Goal: Contribute content: Add original content to the website for others to see

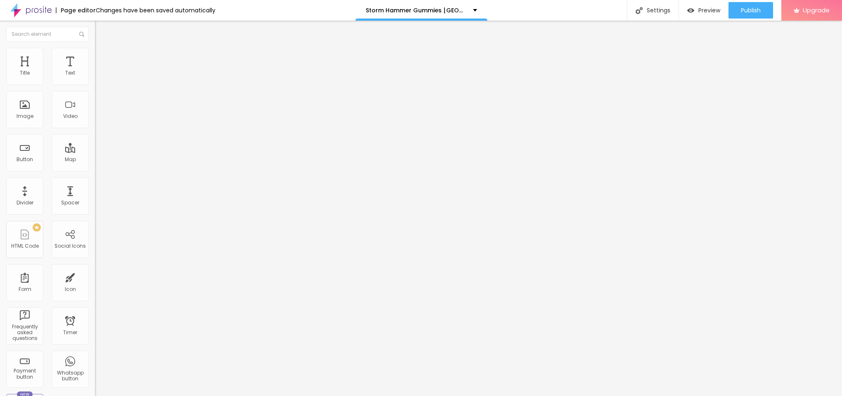
click at [95, 71] on span "Add image" at bounding box center [112, 67] width 34 height 7
click at [95, 48] on img at bounding box center [98, 51] width 7 height 7
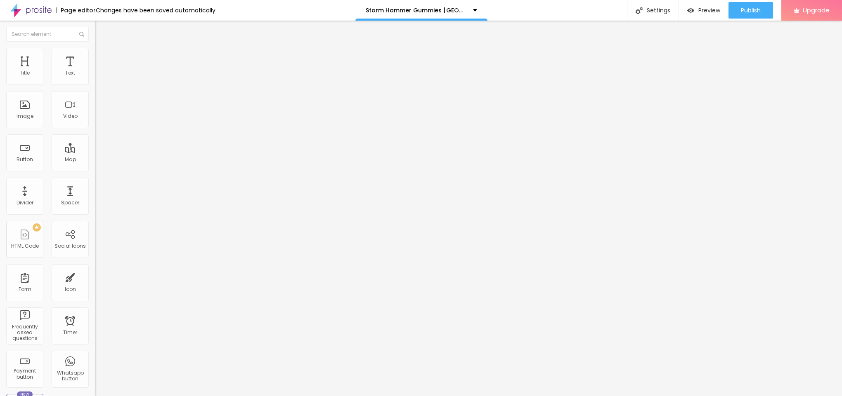
type input "95"
type input "90"
type input "85"
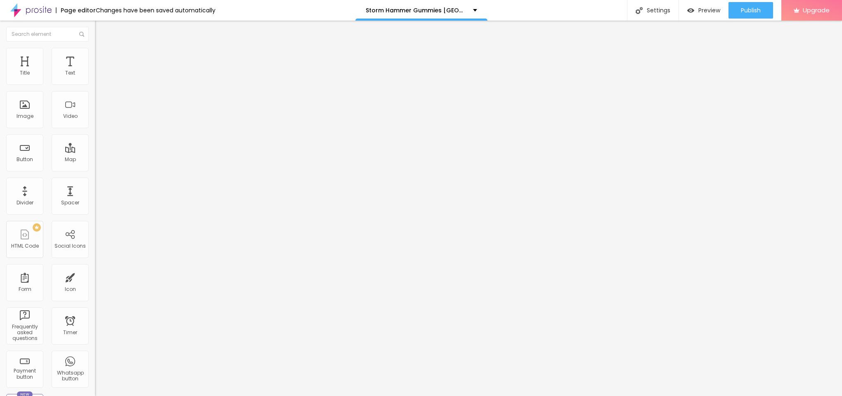
type input "85"
type input "80"
type input "75"
drag, startPoint x: 85, startPoint y: 90, endPoint x: 66, endPoint y: 91, distance: 19.8
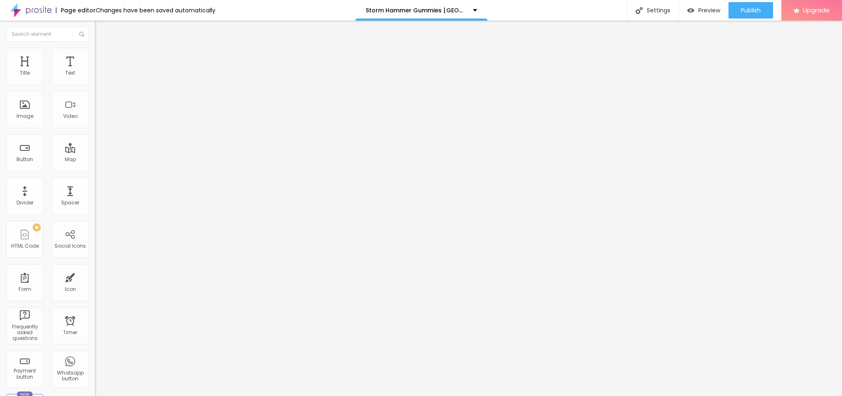
type input "75"
click at [95, 85] on input "range" at bounding box center [121, 81] width 53 height 7
click at [95, 48] on li "Content" at bounding box center [142, 44] width 95 height 8
drag, startPoint x: 50, startPoint y: 146, endPoint x: 62, endPoint y: 132, distance: 19.3
click at [95, 83] on input "text" at bounding box center [144, 79] width 99 height 8
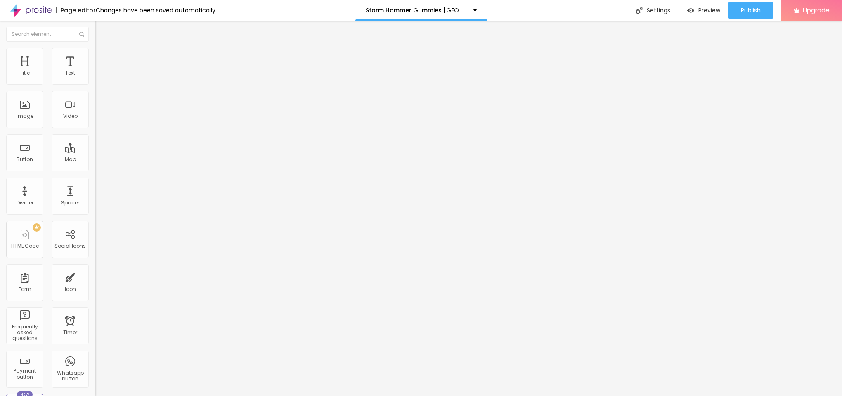
paste input "Storm Hammer Gummies [GEOGRAPHIC_DATA]"
type input "Storm Hammer Gummies [GEOGRAPHIC_DATA]"
drag, startPoint x: 38, startPoint y: 203, endPoint x: 33, endPoint y: 208, distance: 6.7
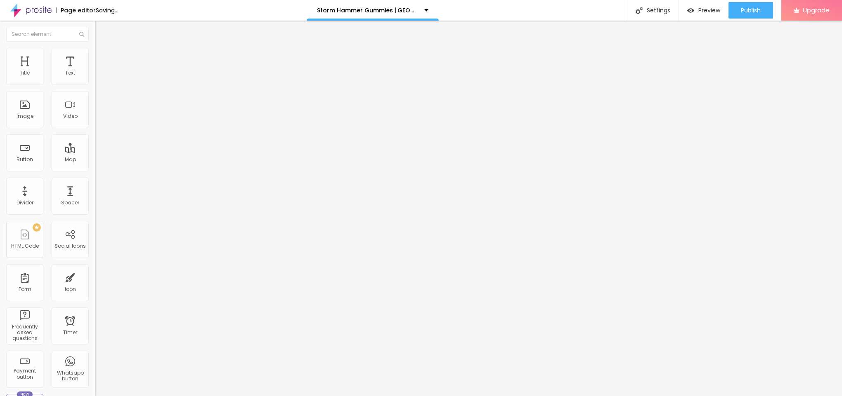
click at [95, 176] on div "URL https://" at bounding box center [142, 166] width 95 height 20
drag, startPoint x: 33, startPoint y: 215, endPoint x: 38, endPoint y: 233, distance: 19.0
click at [95, 176] on div "URL https://" at bounding box center [142, 166] width 95 height 20
drag, startPoint x: 38, startPoint y: 224, endPoint x: 0, endPoint y: 228, distance: 37.7
click at [95, 189] on div "Change image Image description (Alt) Storm Hammer Gummies Australia Align Aspec…" at bounding box center [142, 126] width 95 height 124
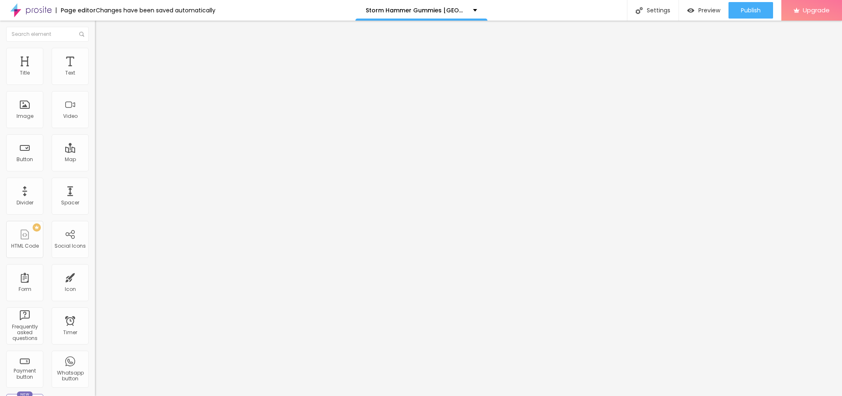
click at [95, 161] on div "URL" at bounding box center [142, 158] width 95 height 5
click at [95, 169] on input "text" at bounding box center [144, 165] width 99 height 8
paste input "[URL][DOMAIN_NAME]"
type input "[URL][DOMAIN_NAME]"
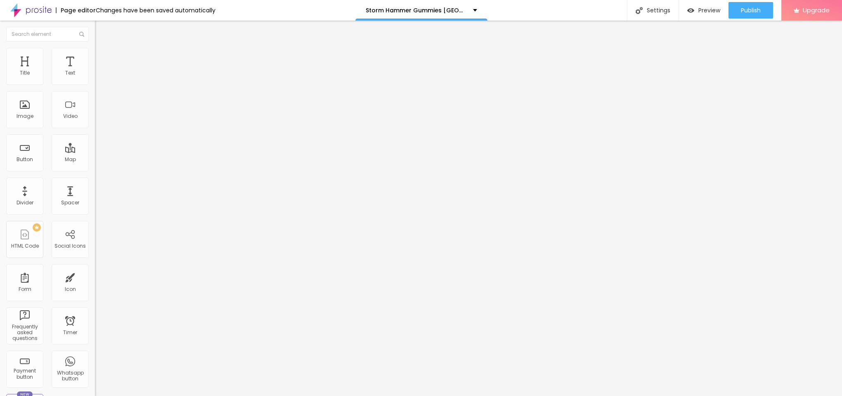
scroll to position [0, 0]
click at [102, 55] on span "Style" at bounding box center [108, 53] width 12 height 7
type input "80"
type input "85"
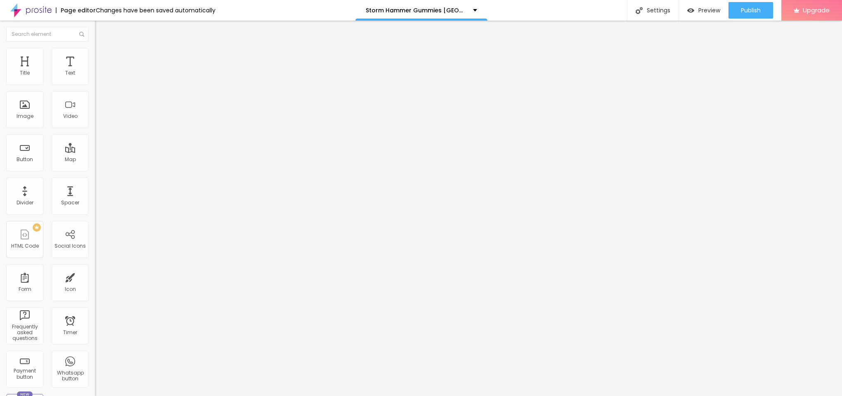
type input "85"
type input "80"
type input "75"
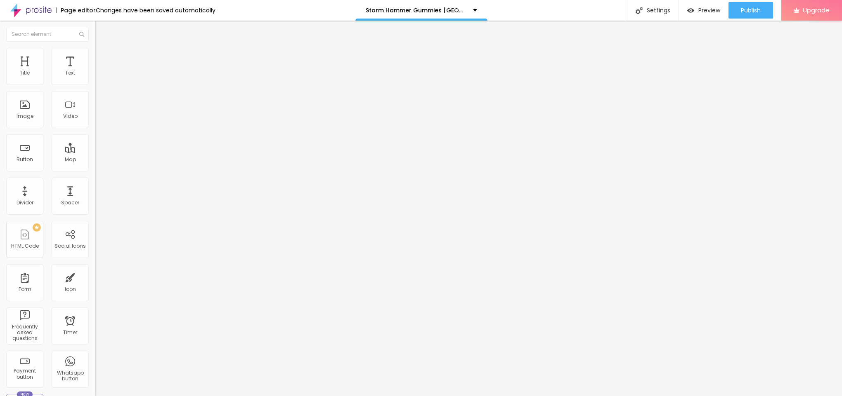
type input "70"
type input "65"
type input "60"
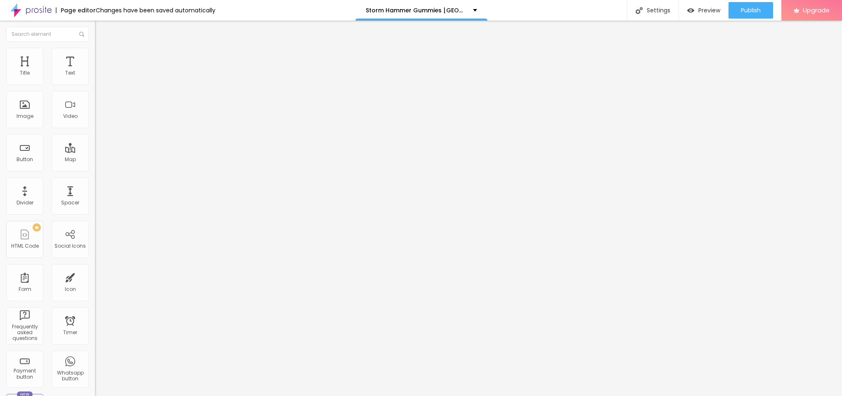
type input "60"
type input "55"
drag, startPoint x: 64, startPoint y: 90, endPoint x: 46, endPoint y: 85, distance: 19.4
type input "55"
click at [95, 85] on input "range" at bounding box center [121, 81] width 53 height 7
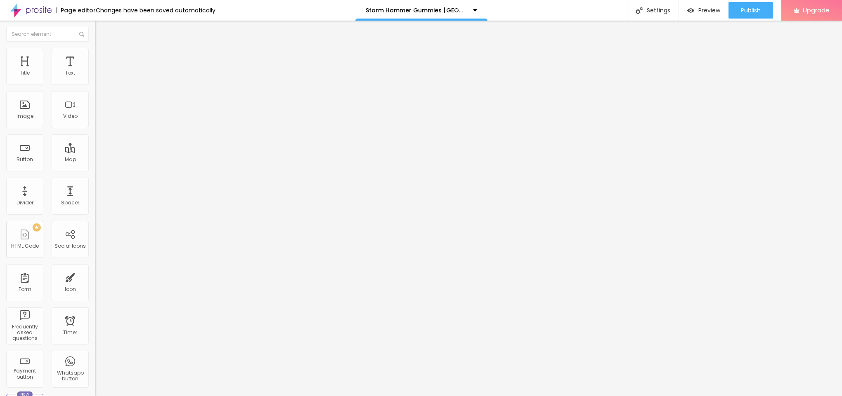
drag, startPoint x: 30, startPoint y: 90, endPoint x: 4, endPoint y: 144, distance: 59.2
click at [95, 131] on div "Text Click me Align Size Default Small Default Big Link URL https:// Open in ne…" at bounding box center [142, 124] width 95 height 120
paste input "😍👇SHOP NOW😍👇"
type input "😍👇SHOP NOW😍👇"
drag, startPoint x: 35, startPoint y: 171, endPoint x: 0, endPoint y: 162, distance: 36.2
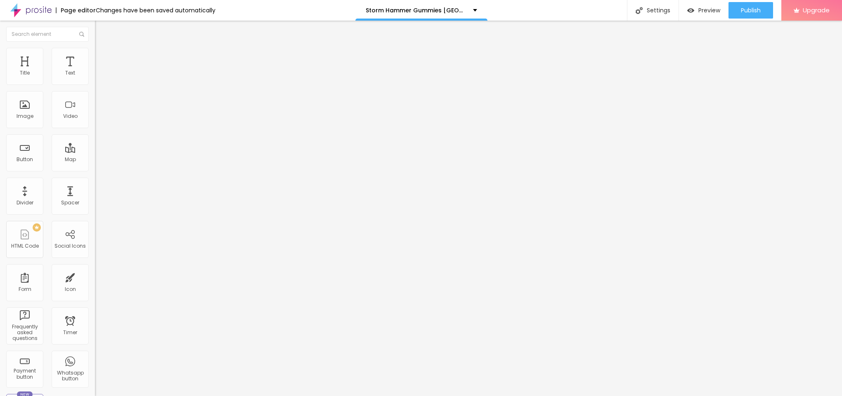
click at [95, 162] on div "Text 😍👇SHOP NOW😍👇 Align Size Default Small Default Big Link URL https:// Open i…" at bounding box center [142, 124] width 95 height 120
paste input "[URL][DOMAIN_NAME]"
type input "[URL][DOMAIN_NAME]"
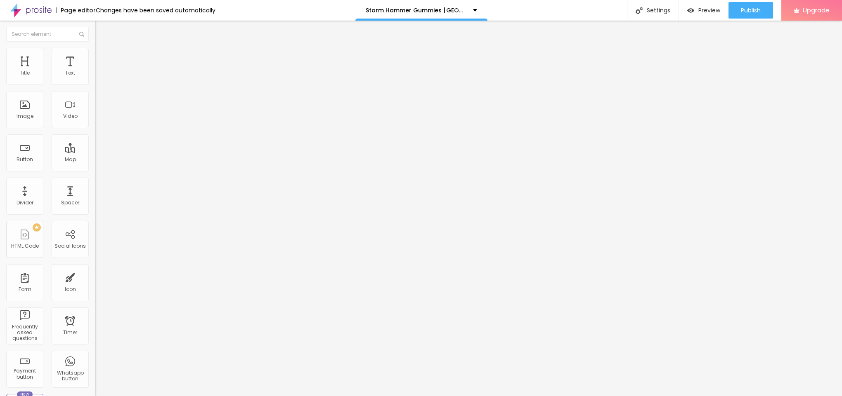
click at [95, 79] on button "button" at bounding box center [101, 75] width 12 height 9
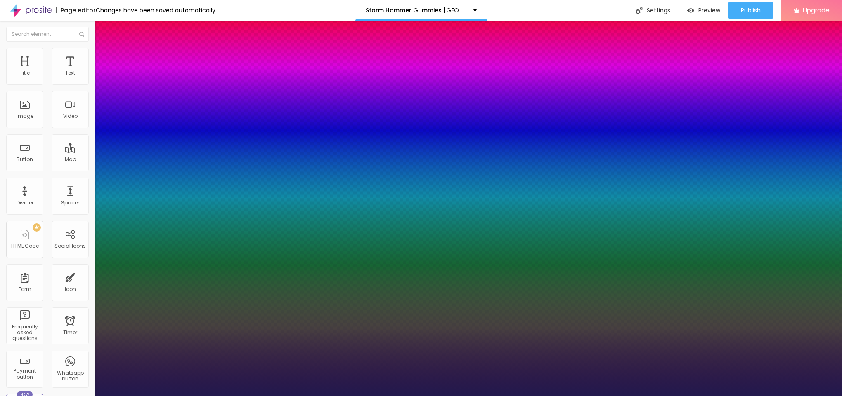
type input "1"
type input "13"
type input "1"
type input "17"
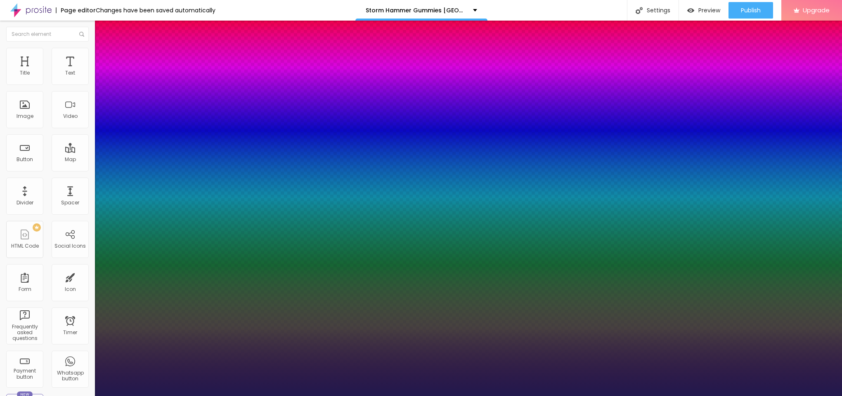
type input "17"
type input "1"
type input "28"
type input "1"
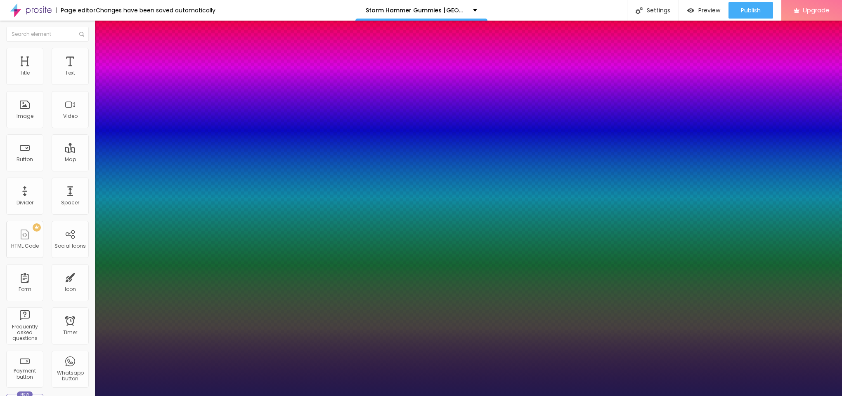
type input "26"
type input "1"
type input "25"
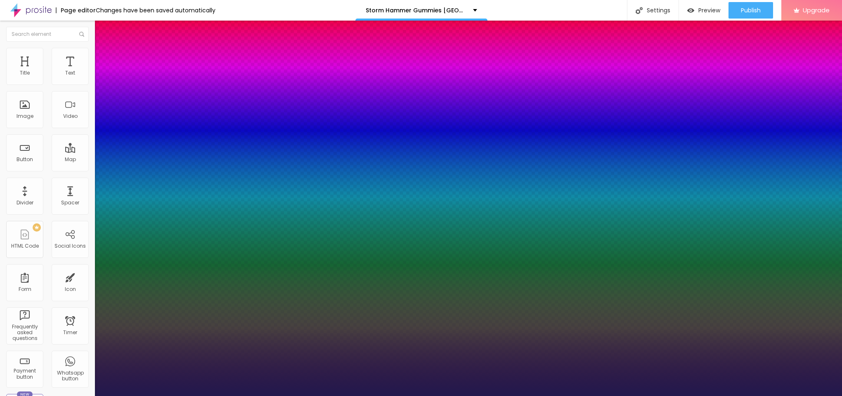
type input "1"
type input "22"
type input "1"
type input "18"
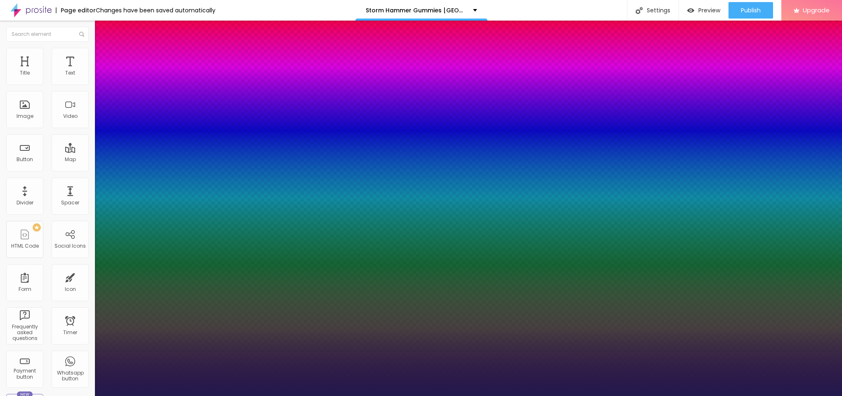
type input "18"
type input "1"
type input "19"
type input "1"
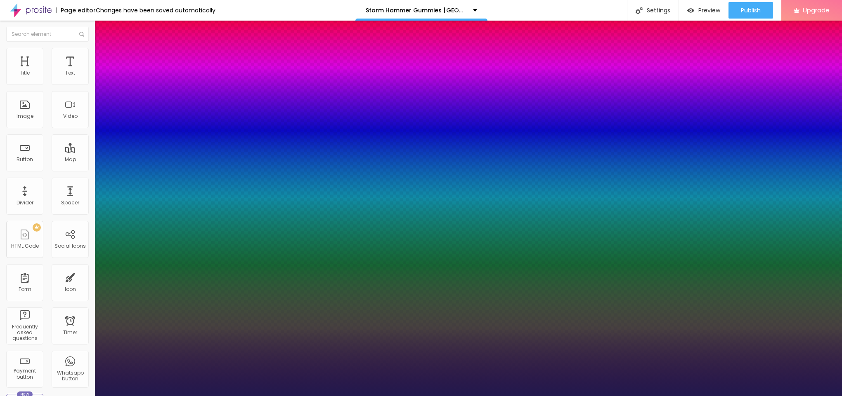
type input "20"
type input "1"
type input "22"
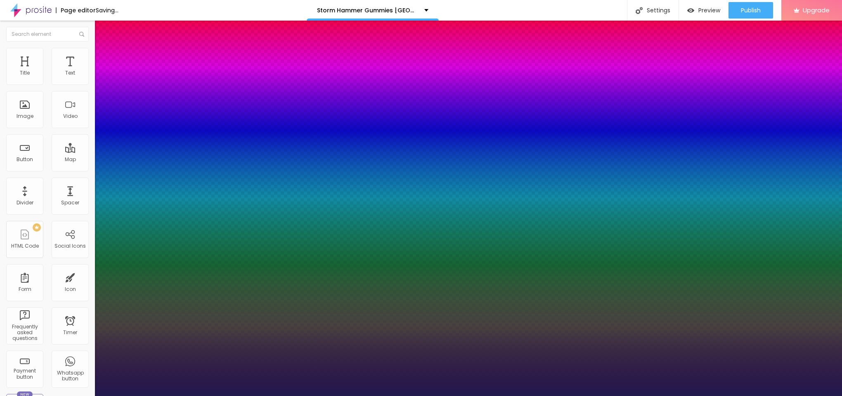
type input "1"
drag, startPoint x: 109, startPoint y: 140, endPoint x: 116, endPoint y: 138, distance: 6.7
type input "22"
click at [397, 396] on div at bounding box center [421, 396] width 842 height 0
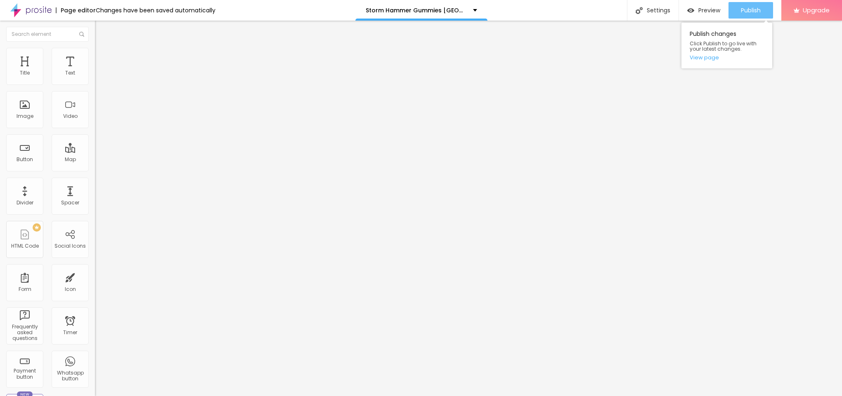
click at [752, 7] on span "Publish" at bounding box center [751, 10] width 20 height 7
click at [704, 55] on link "View page" at bounding box center [726, 57] width 74 height 5
